Goal: Task Accomplishment & Management: Manage account settings

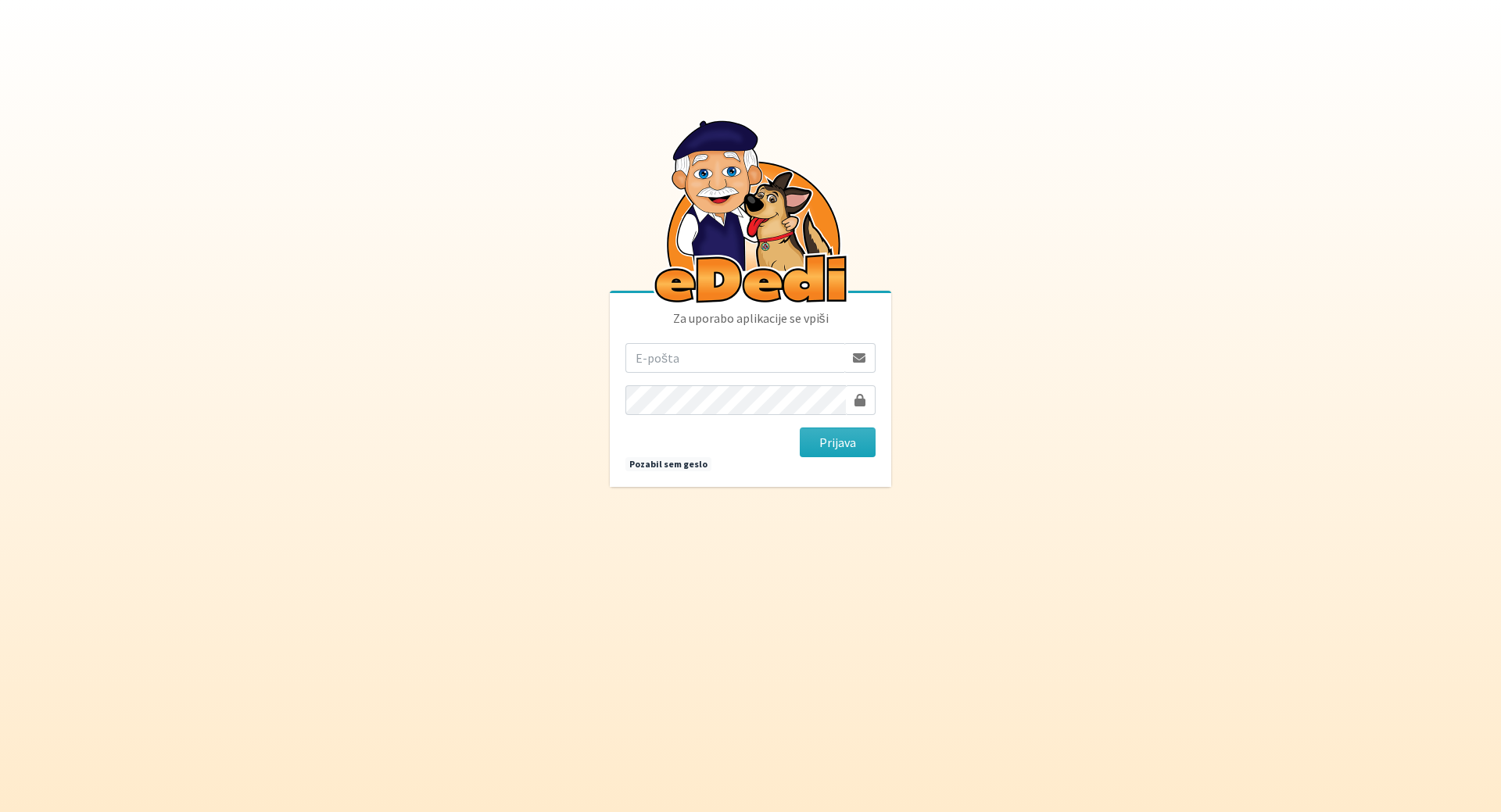
click at [663, 366] on input "email" at bounding box center [735, 358] width 219 height 30
type input "sfiligojmojca@gmail.com"
click at [830, 441] on button "Prijava" at bounding box center [838, 442] width 76 height 30
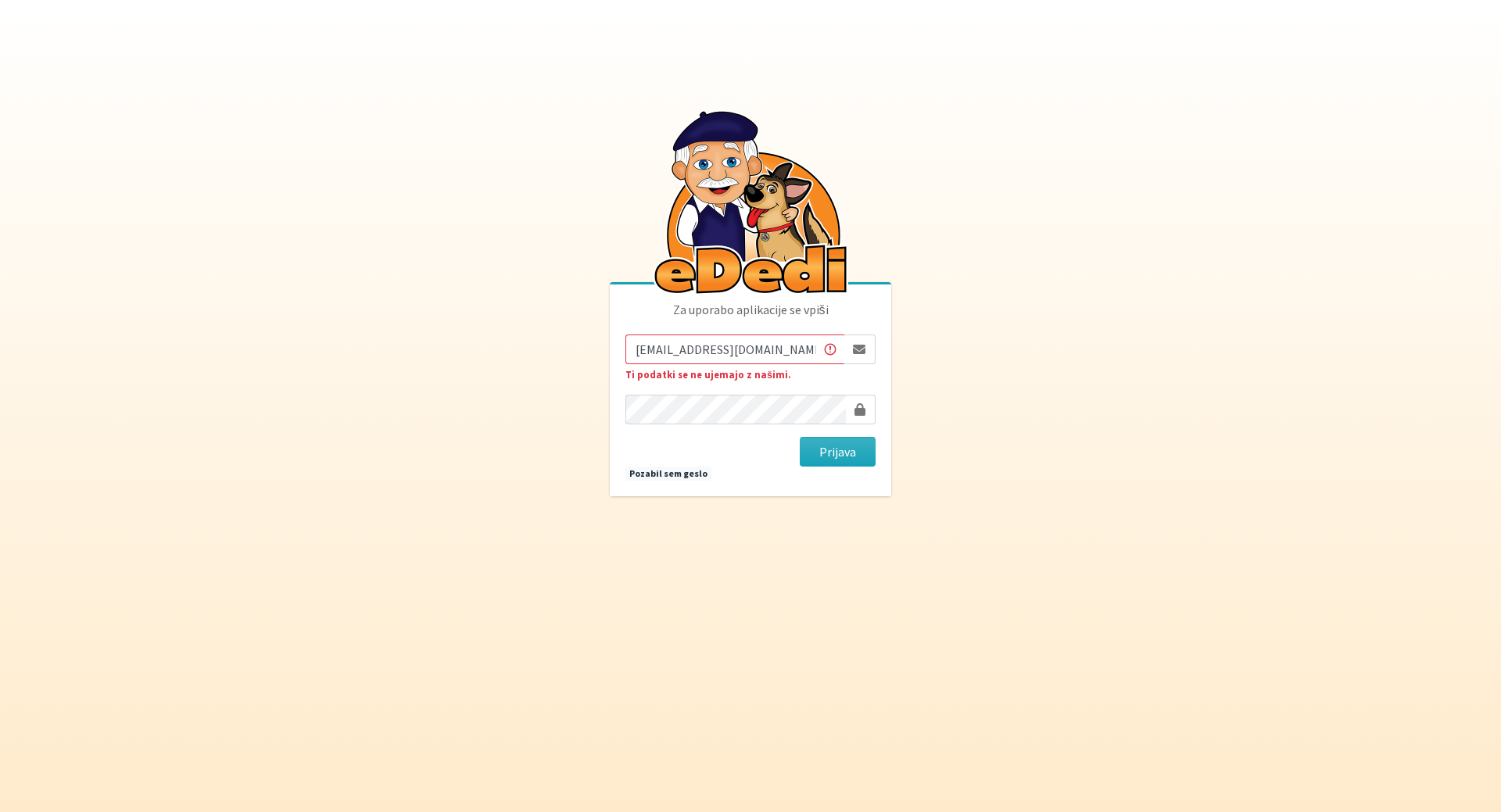
click at [670, 352] on input "[EMAIL_ADDRESS][DOMAIN_NAME]" at bounding box center [735, 349] width 219 height 30
type input "sfiligoj.mojca@gmail.com"
click at [839, 449] on button "Prijava" at bounding box center [838, 452] width 76 height 30
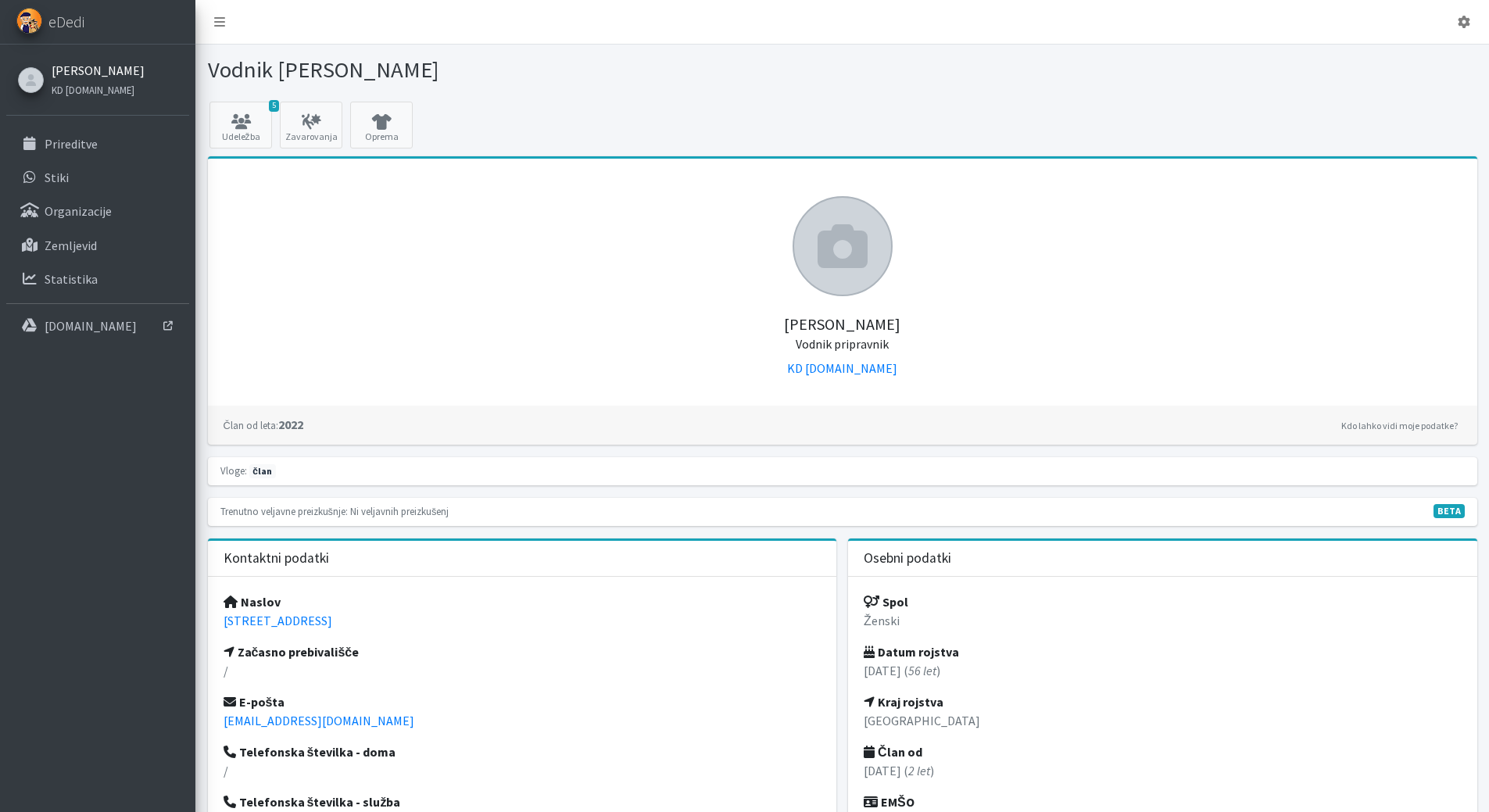
click at [88, 69] on link "Mojca Sfiligoj" at bounding box center [98, 70] width 93 height 19
click at [68, 145] on p "Prireditve" at bounding box center [71, 144] width 53 height 16
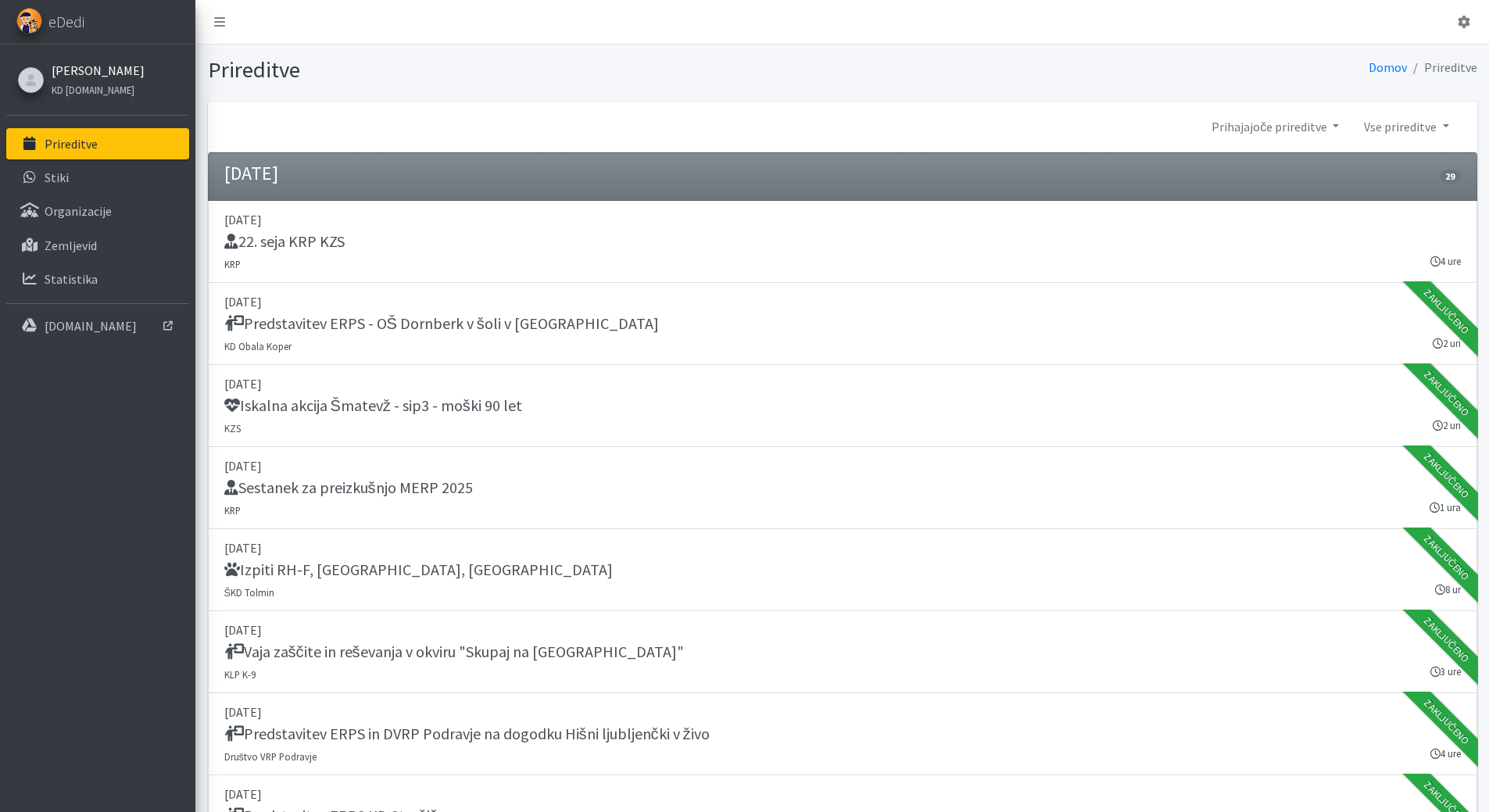
click at [104, 72] on link "[PERSON_NAME]" at bounding box center [98, 70] width 93 height 19
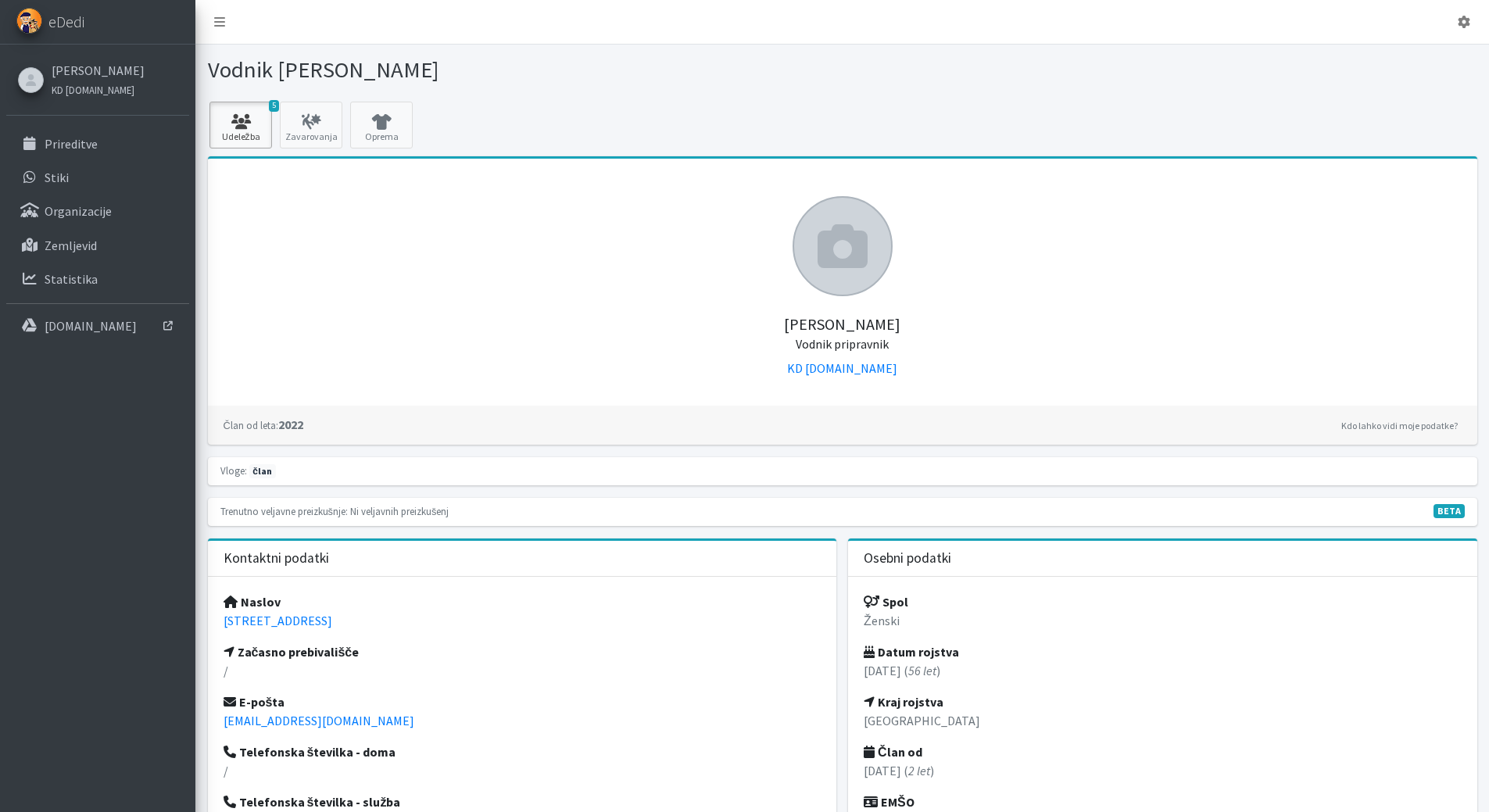
click at [255, 133] on link "5 Udeležba" at bounding box center [240, 125] width 62 height 47
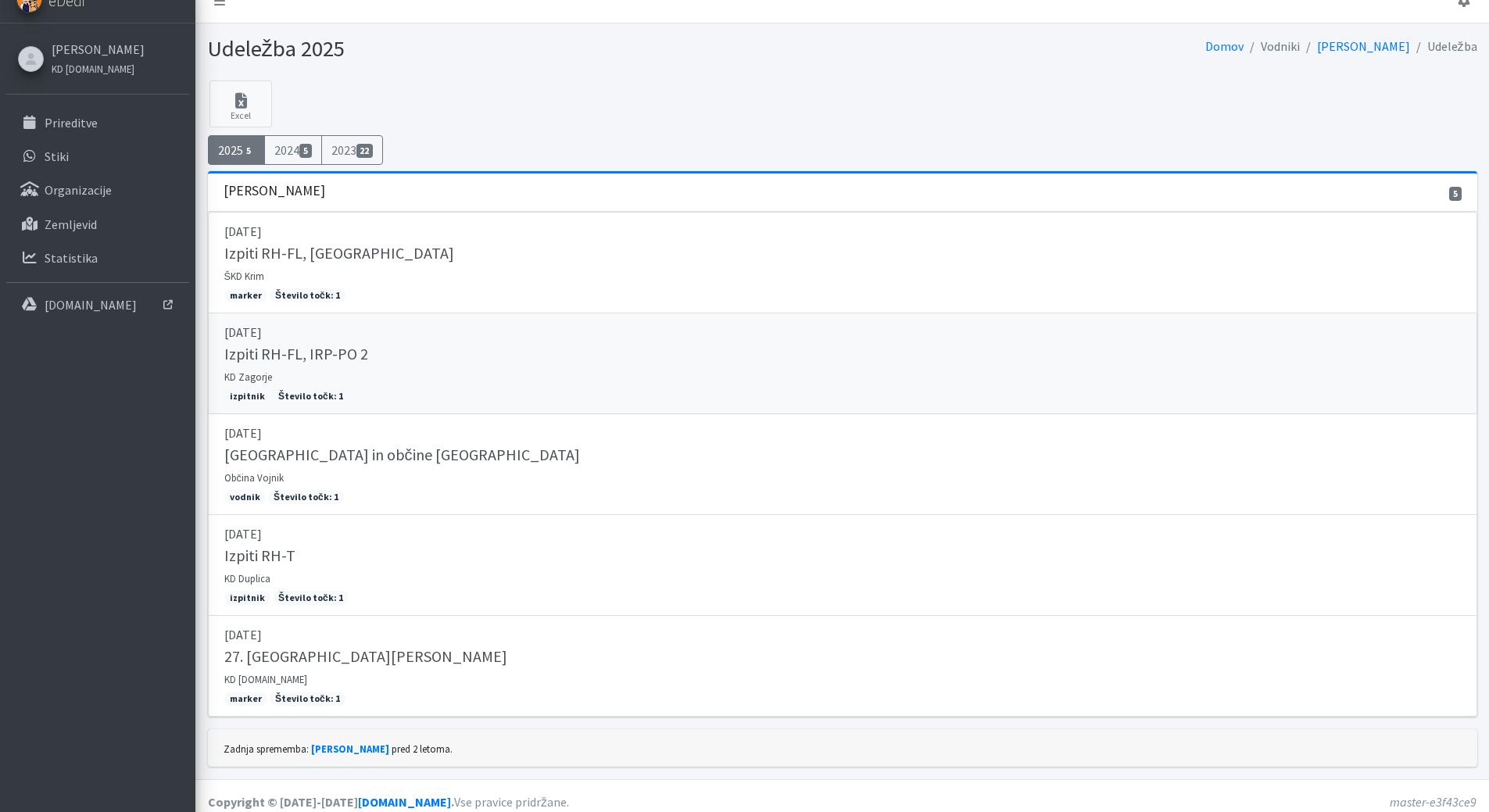
scroll to position [33, 0]
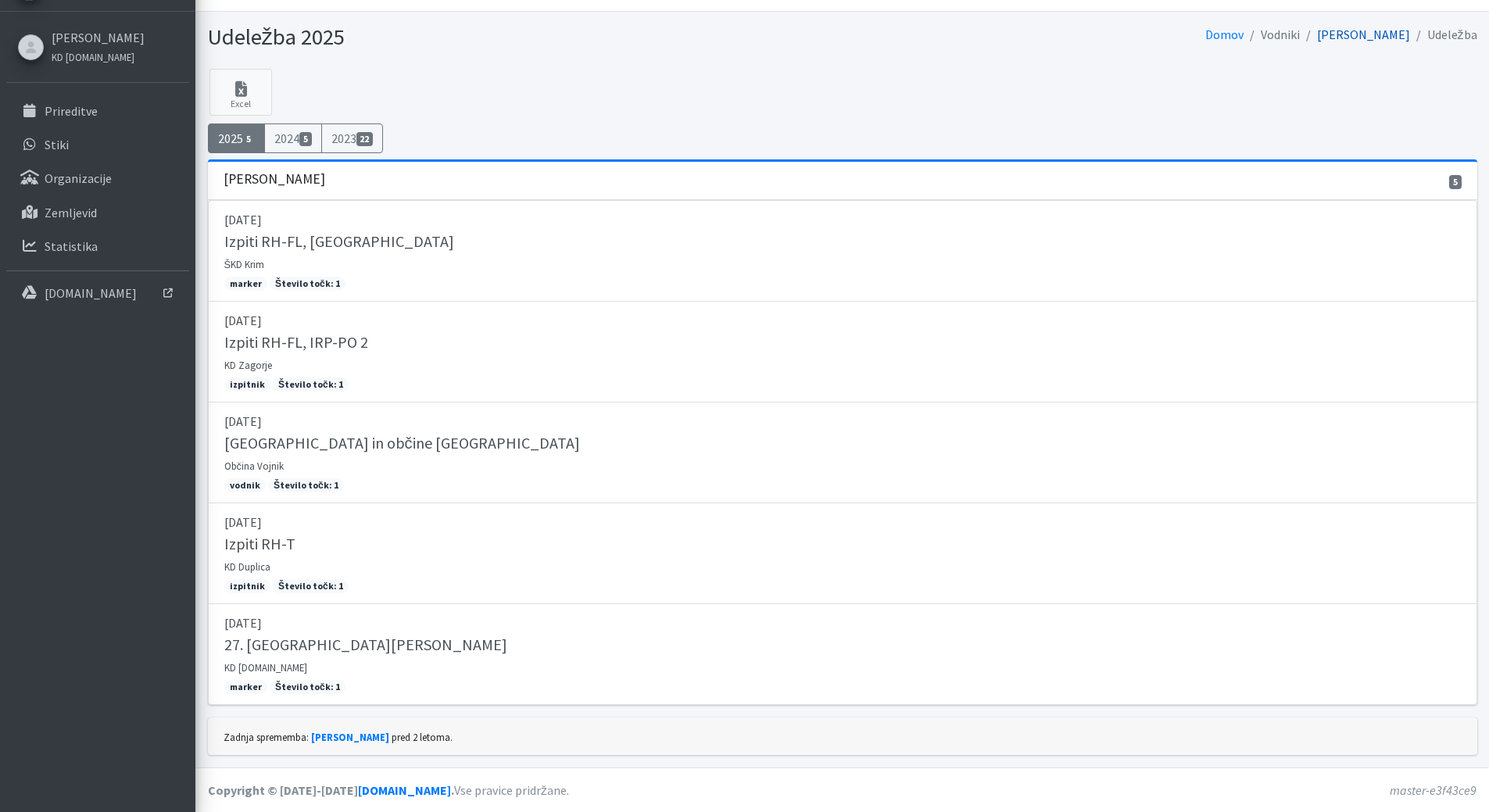
click at [1397, 29] on link "[PERSON_NAME]" at bounding box center [1364, 35] width 93 height 16
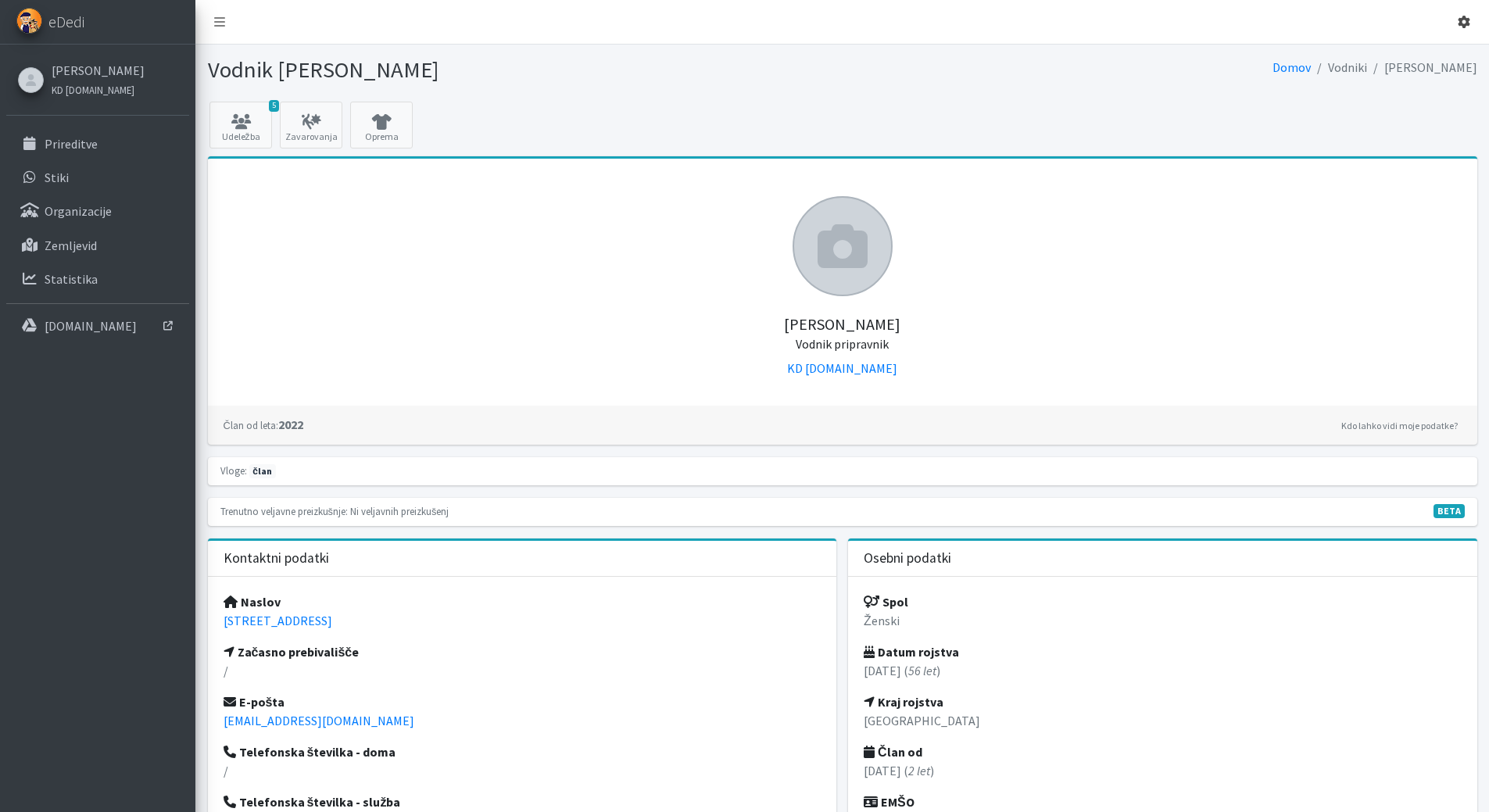
click at [1471, 25] on link at bounding box center [1464, 22] width 37 height 32
click at [1406, 64] on link "Odjavi se" at bounding box center [1420, 58] width 123 height 25
